Goal: Transaction & Acquisition: Download file/media

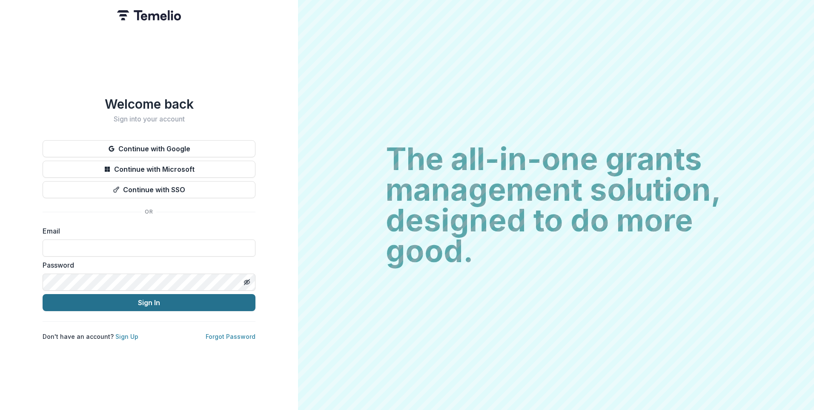
type input "**********"
click at [171, 301] on button "Sign In" at bounding box center [149, 302] width 213 height 17
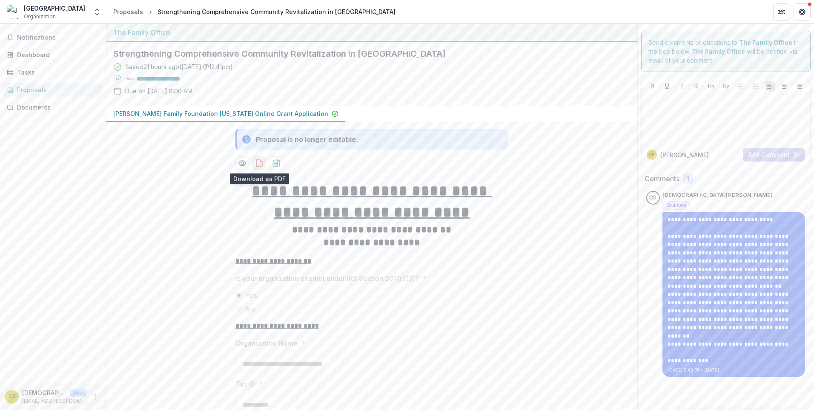
click at [259, 165] on icon "download-proposal" at bounding box center [259, 163] width 9 height 9
